Goal: Information Seeking & Learning: Learn about a topic

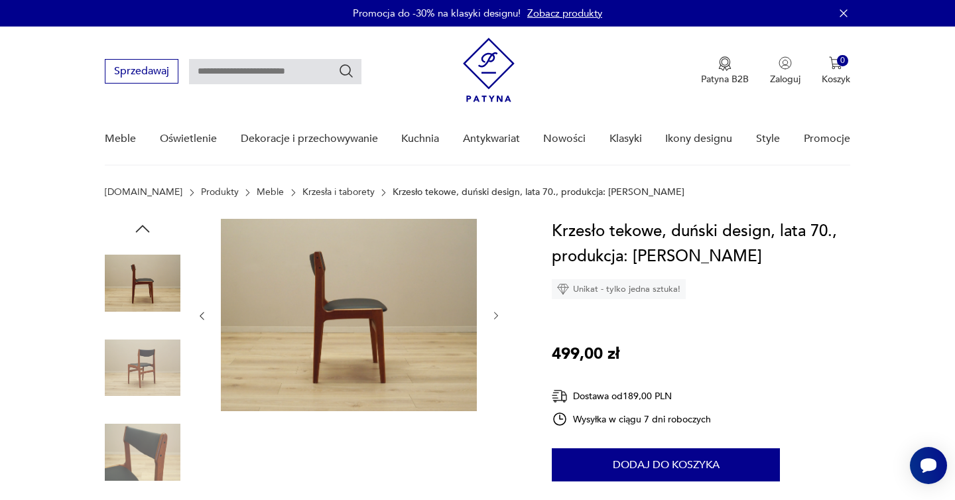
click at [319, 71] on input "text" at bounding box center [275, 71] width 172 height 25
type input "********"
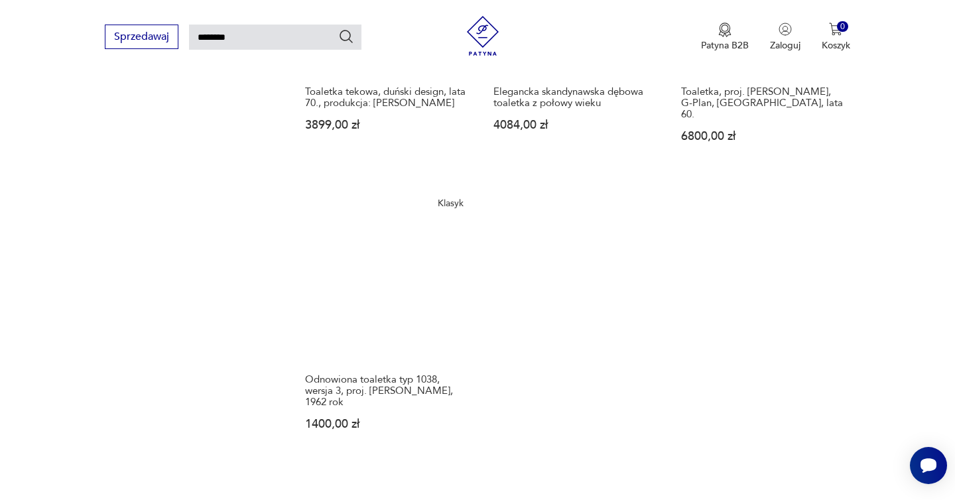
scroll to position [1662, 0]
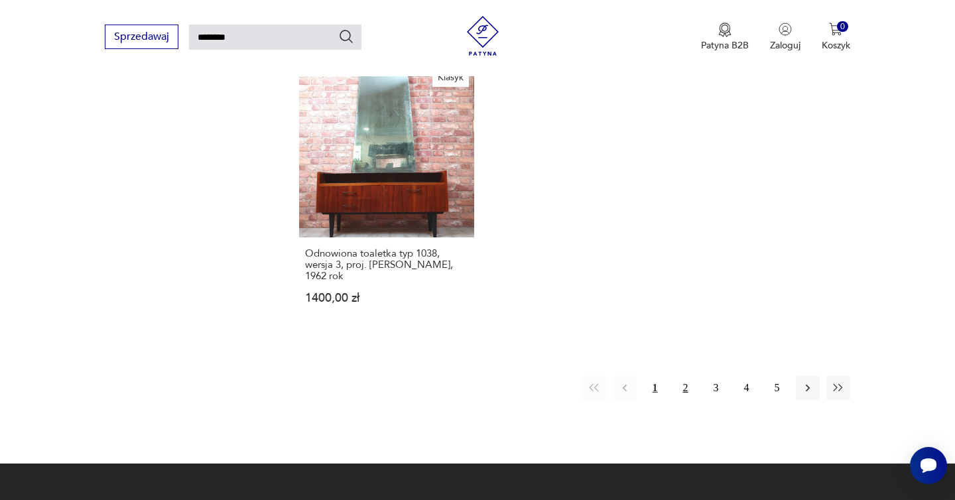
click at [689, 376] on button "2" at bounding box center [686, 388] width 24 height 24
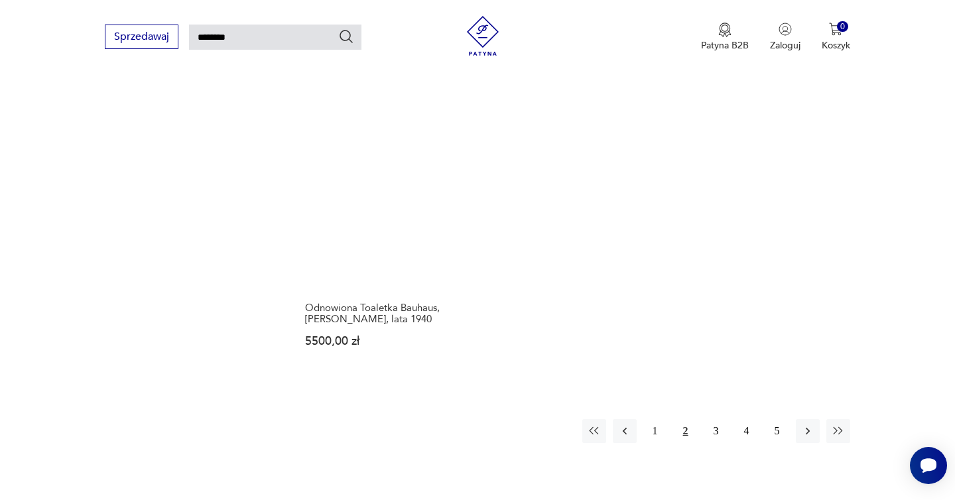
scroll to position [1641, 0]
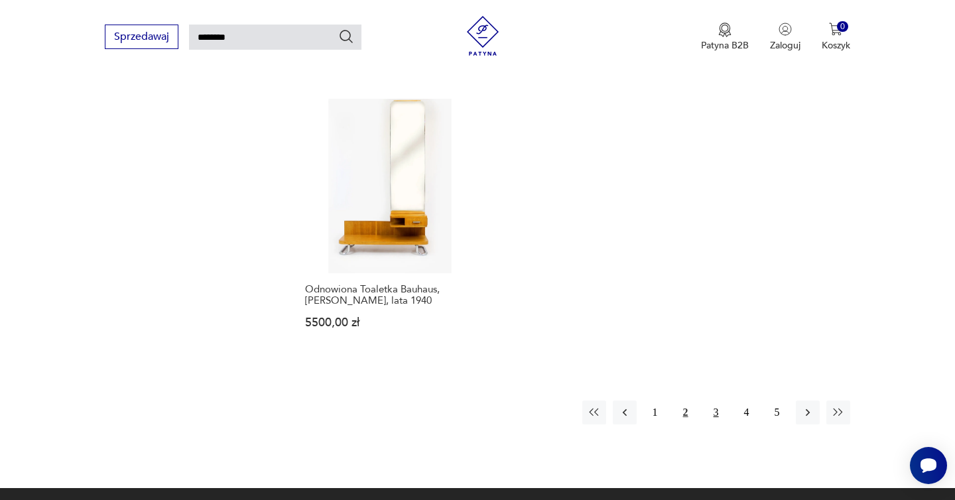
click at [720, 401] on button "3" at bounding box center [716, 413] width 24 height 24
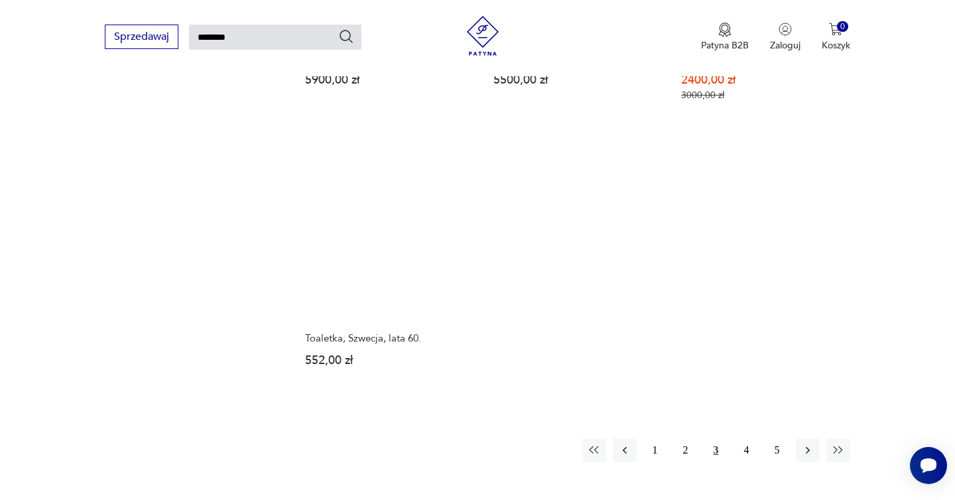
scroll to position [1564, 0]
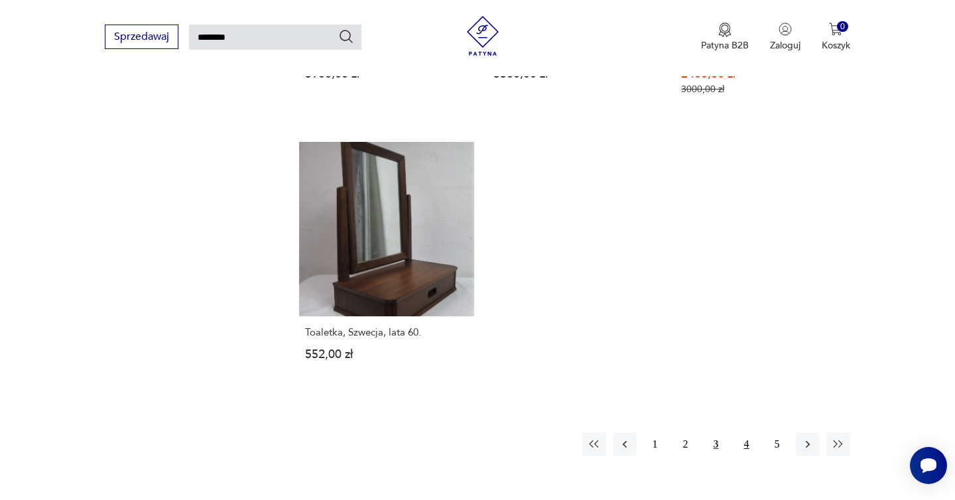
click at [745, 432] on button "4" at bounding box center [747, 444] width 24 height 24
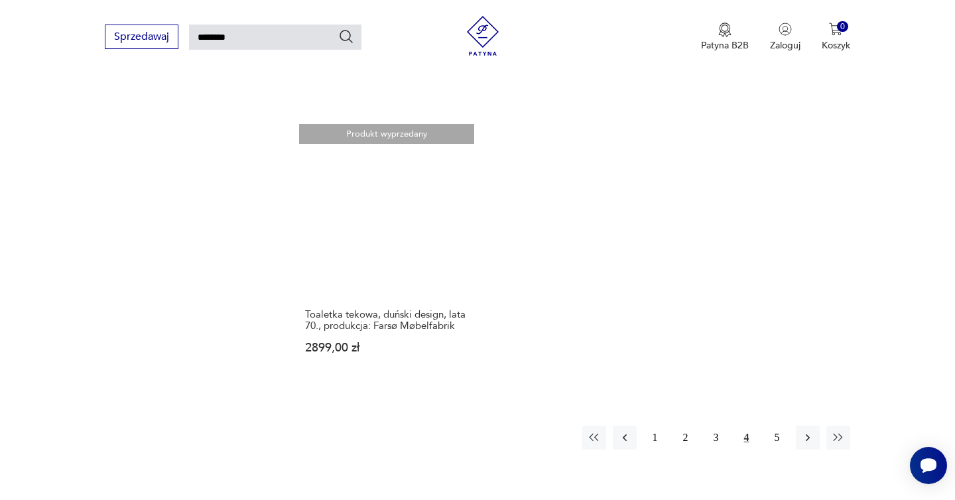
scroll to position [1564, 0]
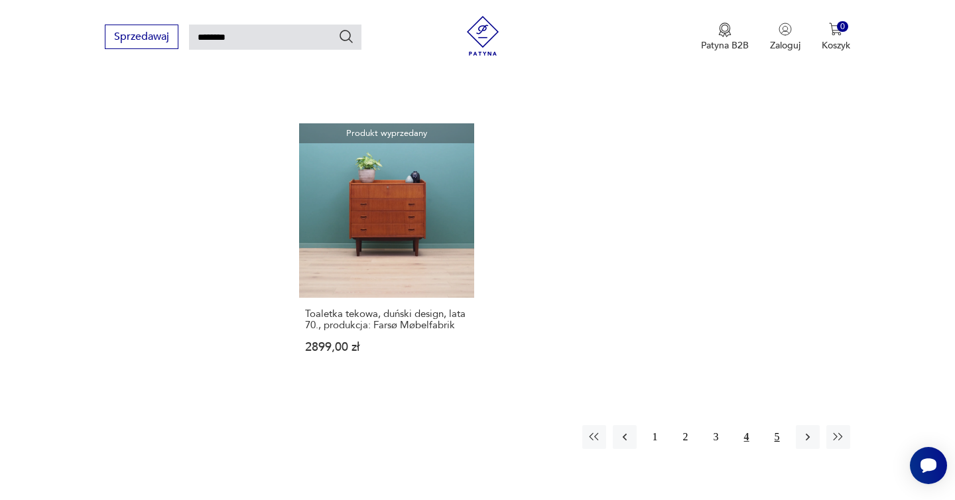
click at [778, 442] on button "5" at bounding box center [777, 437] width 24 height 24
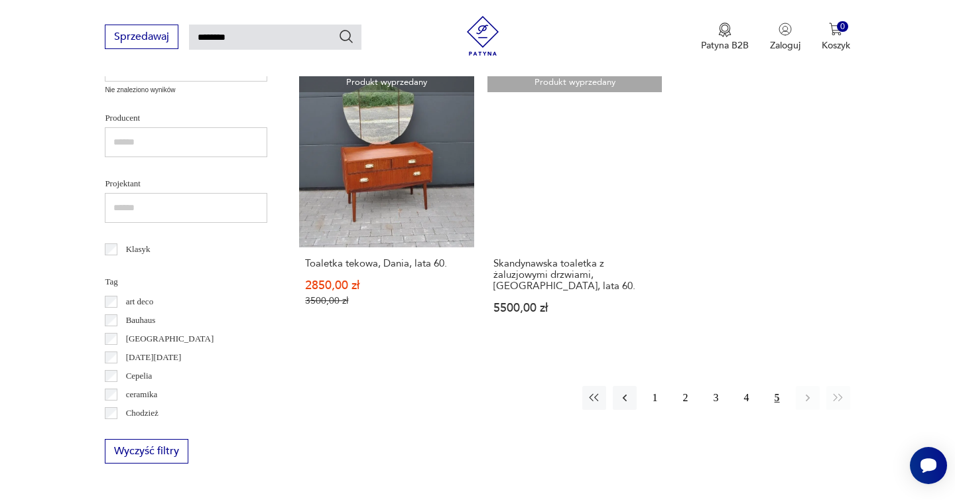
scroll to position [518, 0]
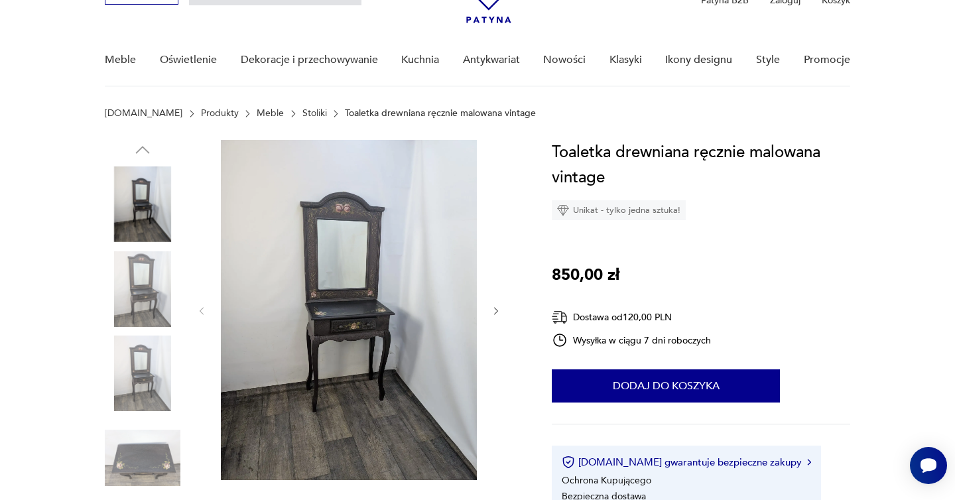
scroll to position [118, 0]
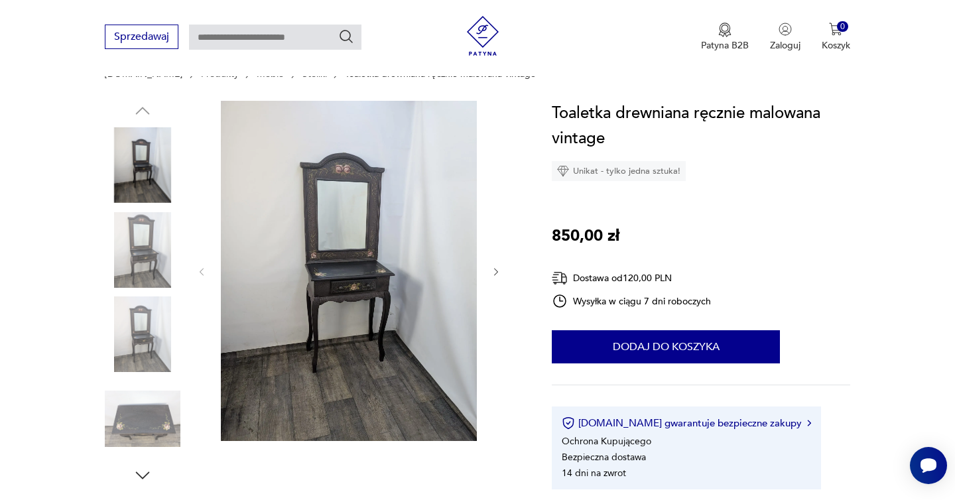
click at [496, 271] on icon "button" at bounding box center [496, 272] width 11 height 11
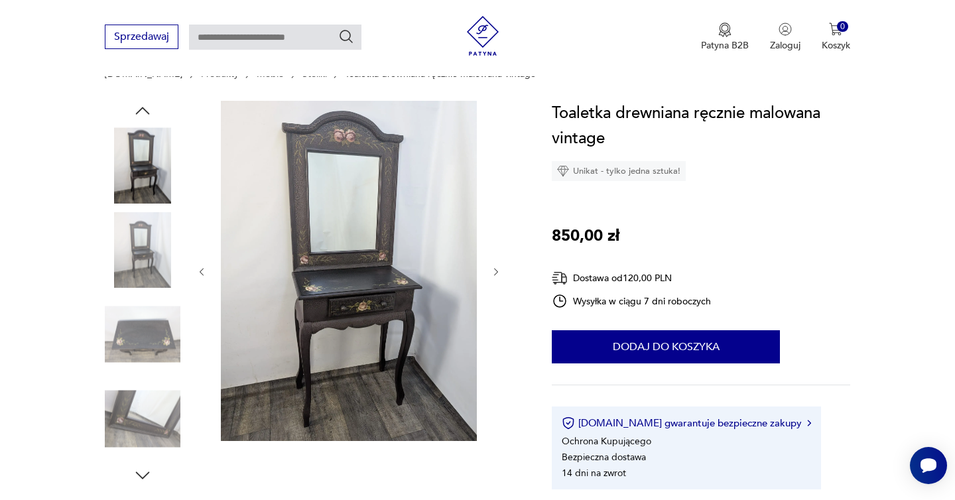
click at [496, 271] on icon "button" at bounding box center [496, 272] width 11 height 11
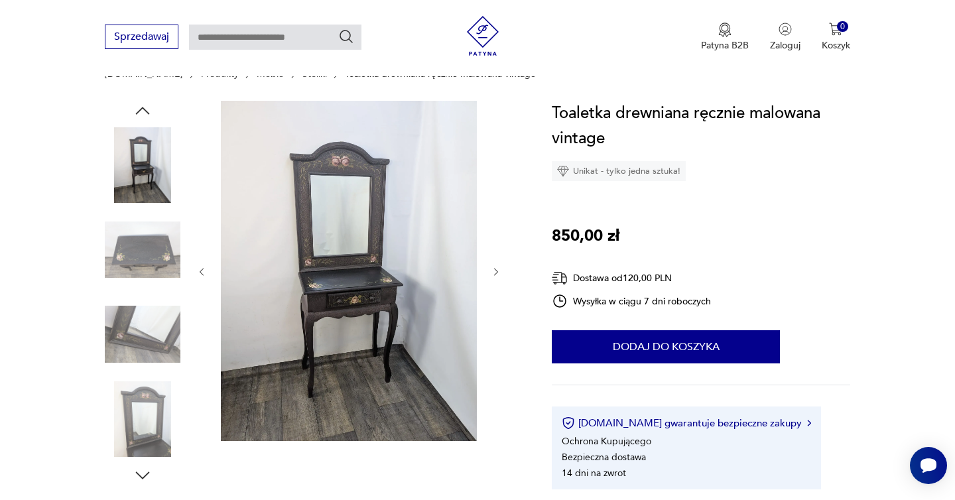
click at [496, 271] on icon "button" at bounding box center [496, 272] width 11 height 11
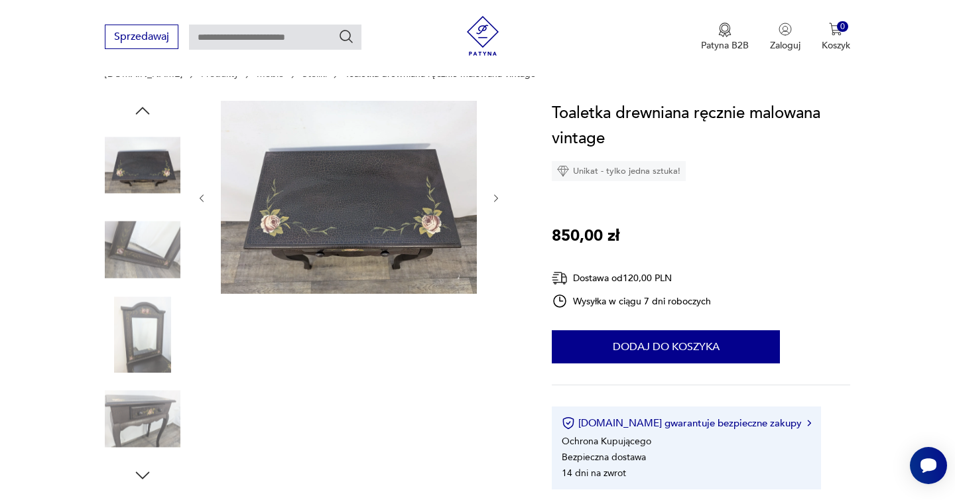
click at [496, 271] on div at bounding box center [348, 198] width 305 height 195
